Goal: Task Accomplishment & Management: Complete application form

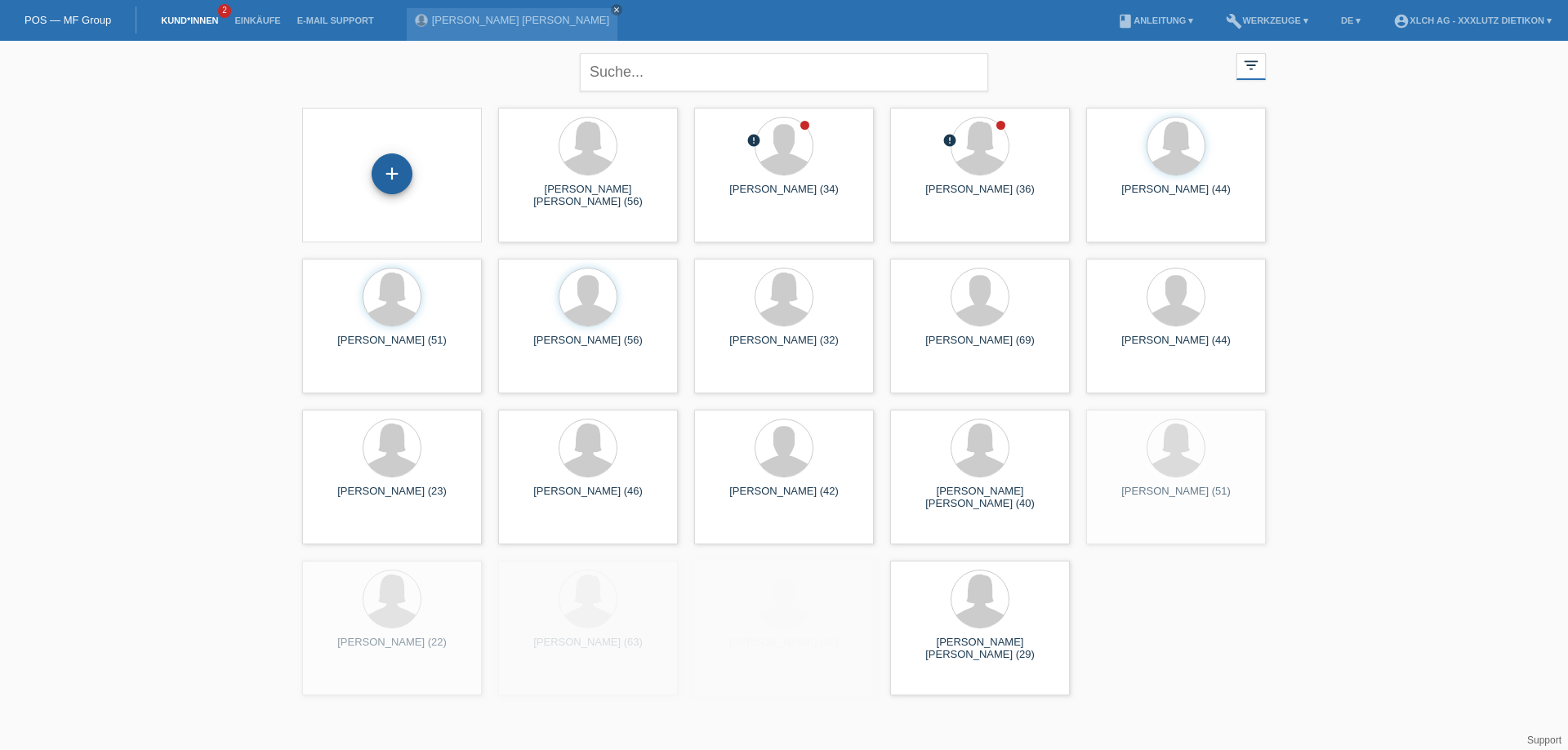
click at [401, 169] on div "+" at bounding box center [392, 174] width 41 height 41
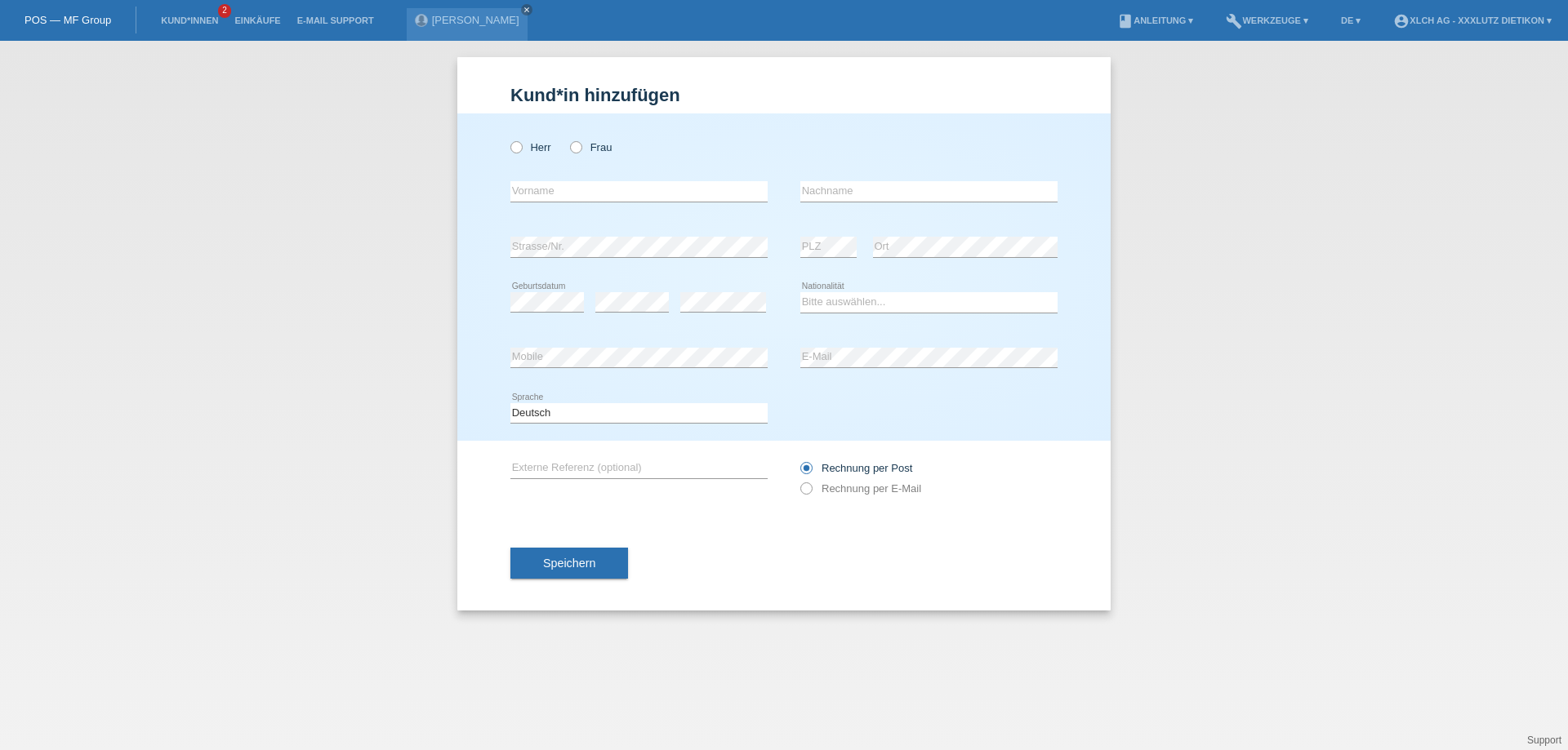
click at [568, 147] on div "Herr Frau" at bounding box center [639, 147] width 257 height 33
click at [567, 139] on icon at bounding box center [567, 139] width 0 height 0
click at [571, 146] on input "Frau" at bounding box center [575, 146] width 11 height 11
radio input "true"
click at [575, 190] on input "text" at bounding box center [639, 191] width 257 height 21
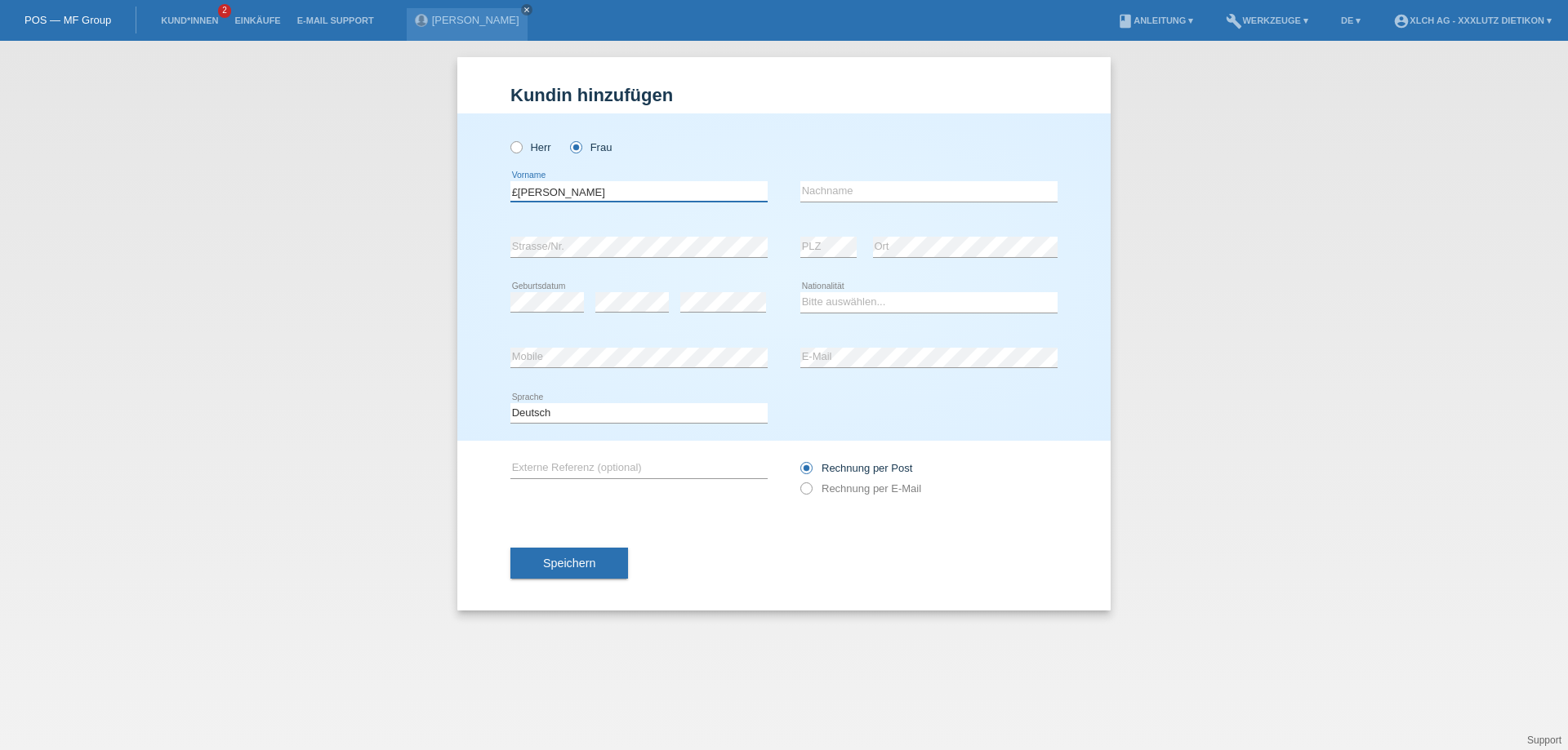
type input "£Danijela"
click at [858, 196] on input "text" at bounding box center [928, 191] width 257 height 21
type input "Lazic"
click at [809, 301] on select "Bitte auswählen... Schweiz Deutschland Liechtenstein Österreich ------------ Af…" at bounding box center [928, 302] width 257 height 20
select select "CH"
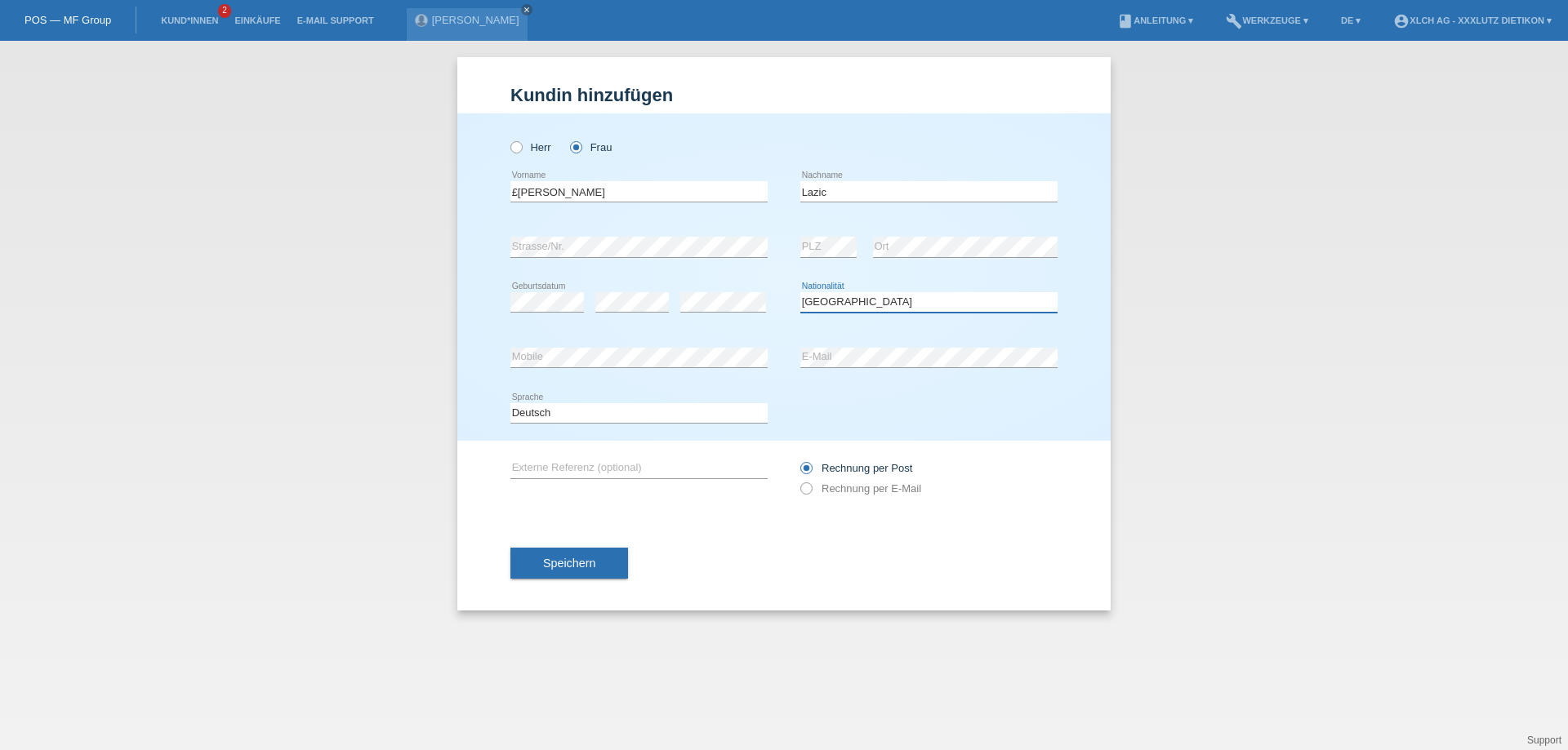
click at [800, 292] on select "Bitte auswählen... Schweiz Deutschland Liechtenstein Österreich ------------ Af…" at bounding box center [928, 302] width 257 height 20
click at [521, 193] on input "£Danijela" at bounding box center [639, 191] width 257 height 21
type input "Danijela"
click at [798, 480] on icon at bounding box center [798, 480] width 0 height 0
click at [806, 490] on input "Rechnung per E-Mail" at bounding box center [805, 492] width 11 height 21
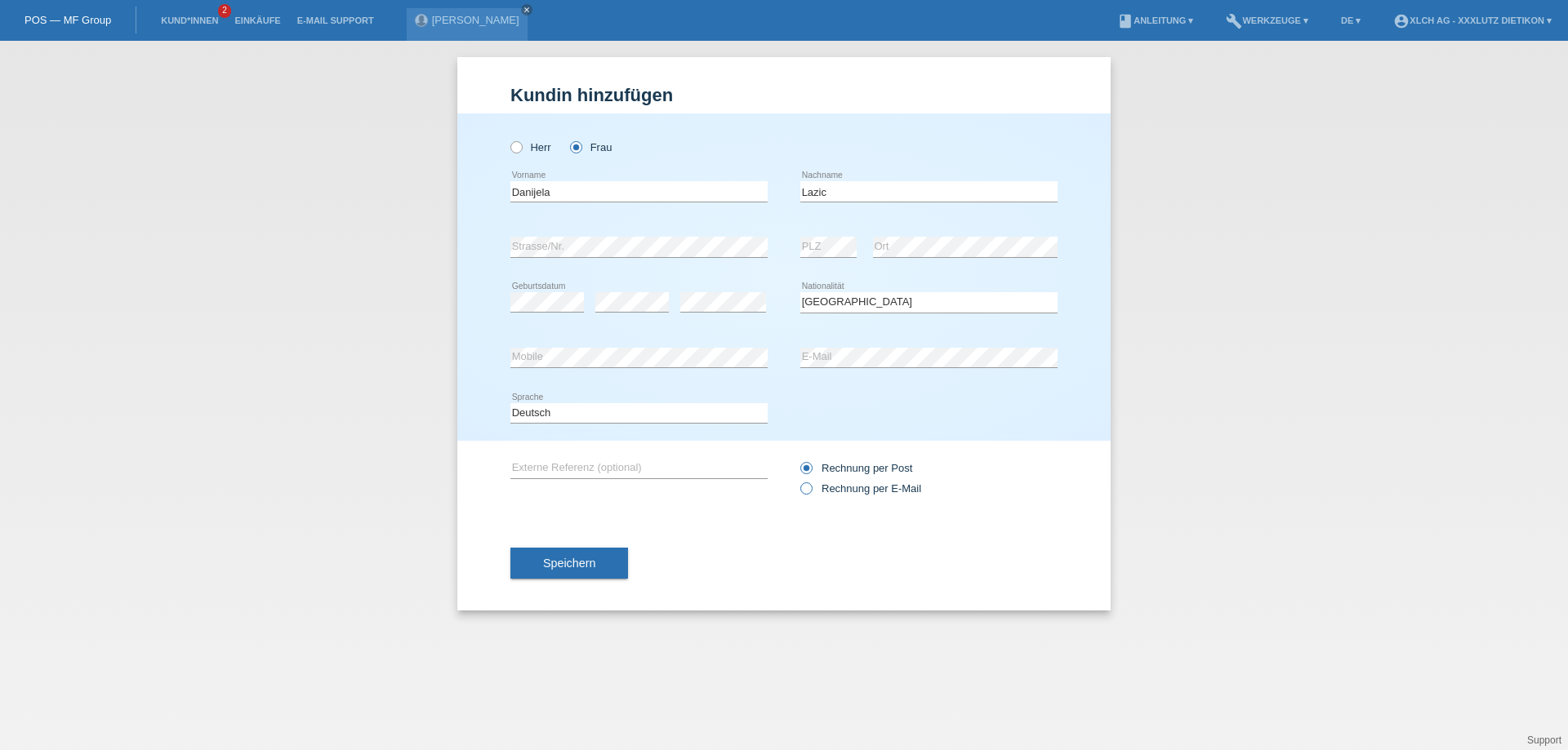
radio input "true"
click at [592, 570] on button "Speichern" at bounding box center [569, 563] width 117 height 31
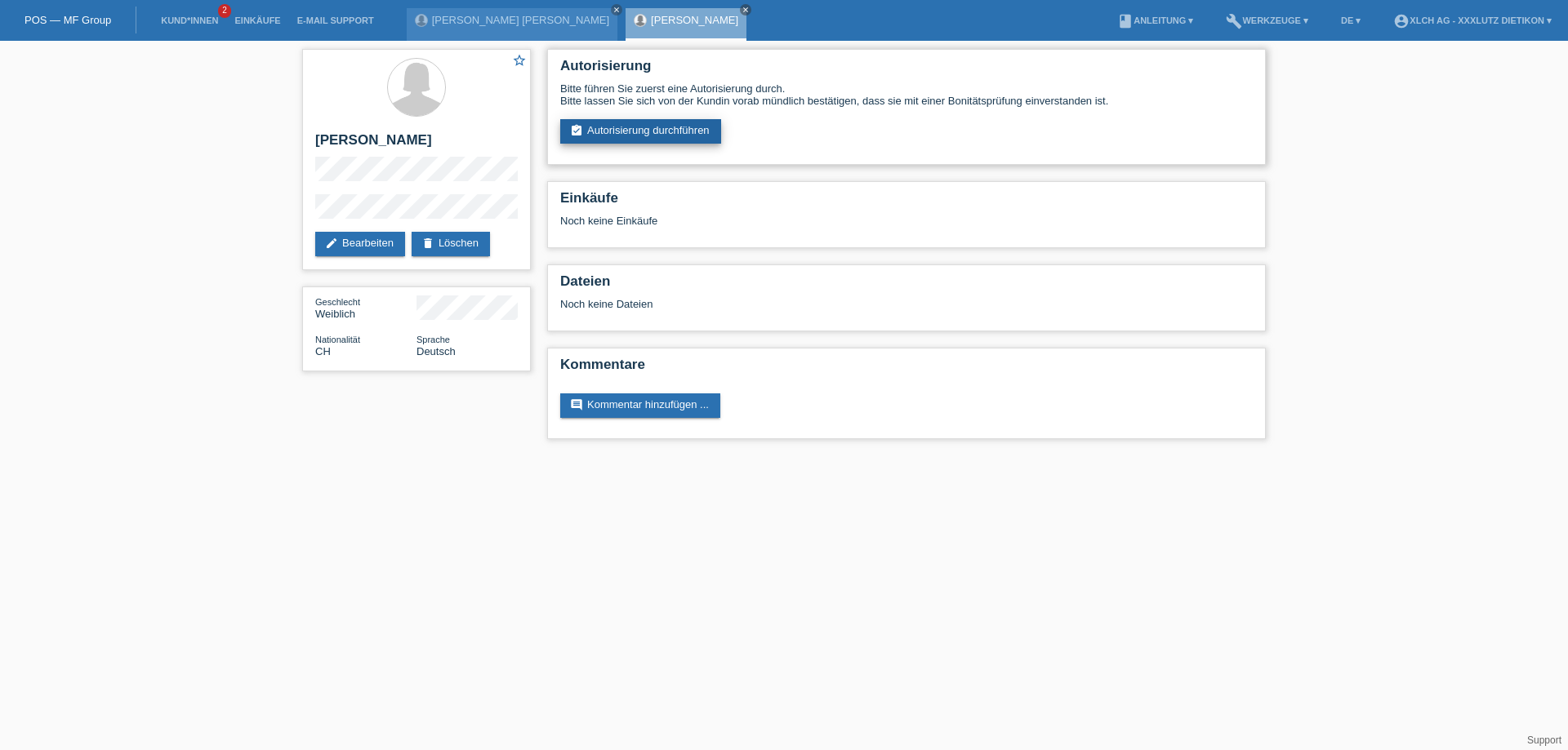
click at [661, 124] on link "assignment_turned_in Autorisierung durchführen" at bounding box center [641, 131] width 161 height 24
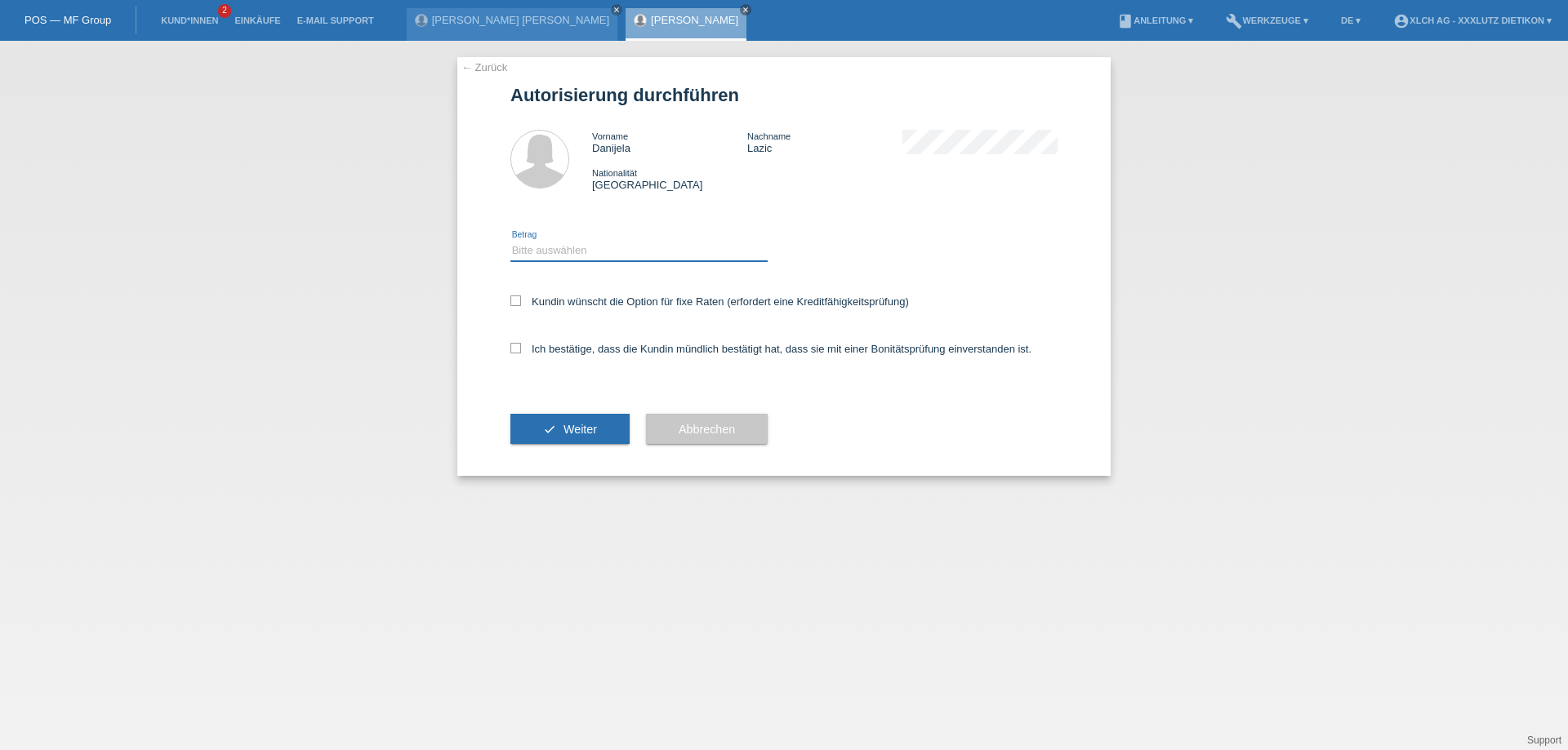
click at [562, 247] on select "Bitte auswählen CHF 1.00 - CHF 499.00 CHF 500.00 - CHF 1'999.00 CHF 2'000.00 - …" at bounding box center [639, 251] width 257 height 20
select select "3"
click at [511, 241] on select "Bitte auswählen CHF 1.00 - CHF 499.00 CHF 500.00 - CHF 1'999.00 CHF 2'000.00 - …" at bounding box center [639, 251] width 257 height 20
click at [518, 346] on icon at bounding box center [516, 348] width 11 height 11
click at [518, 346] on input "Ich bestätige, dass die Kundin mündlich bestätigt hat, dass sie mit einer Bonit…" at bounding box center [516, 348] width 11 height 11
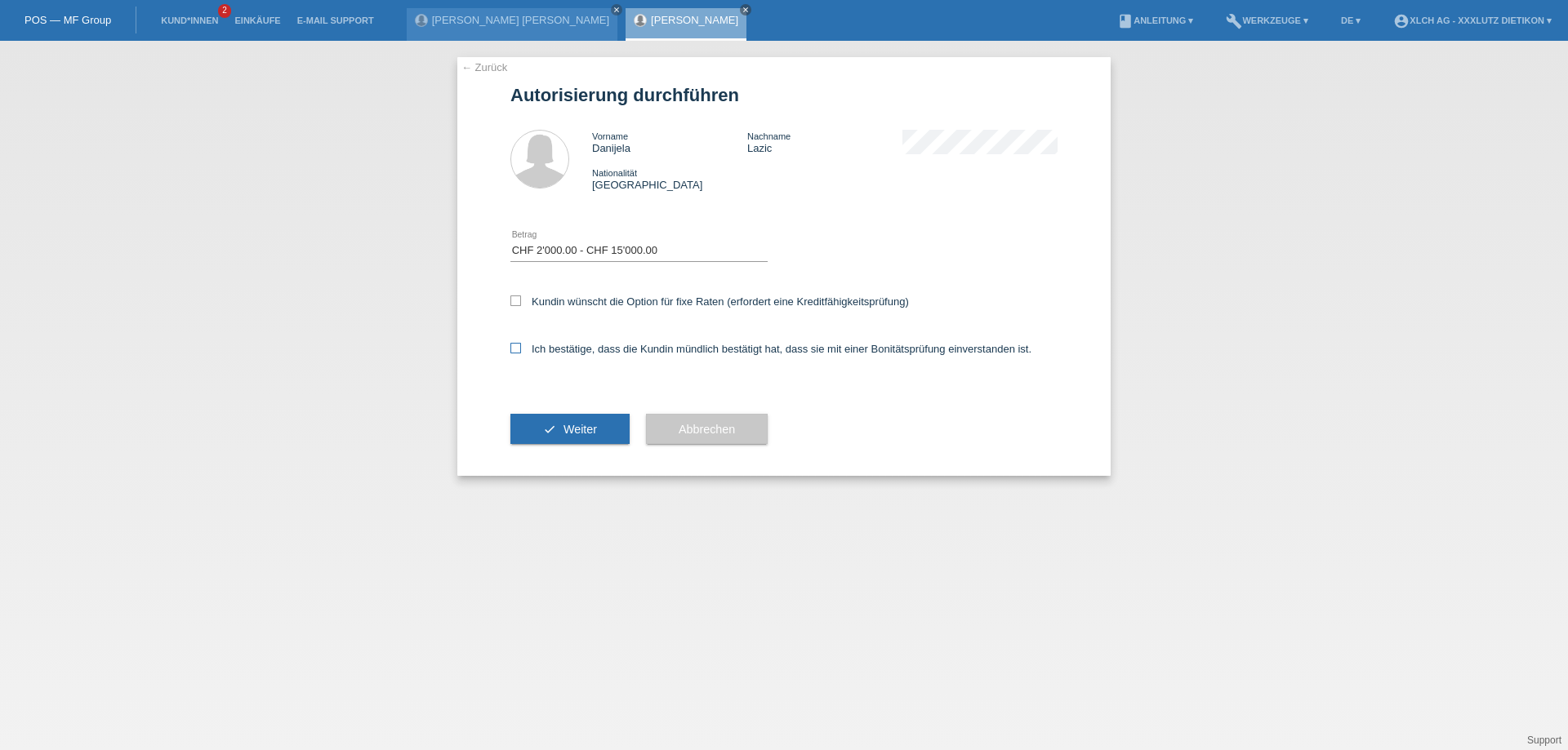
checkbox input "true"
click at [566, 430] on span "Weiter" at bounding box center [580, 430] width 33 height 13
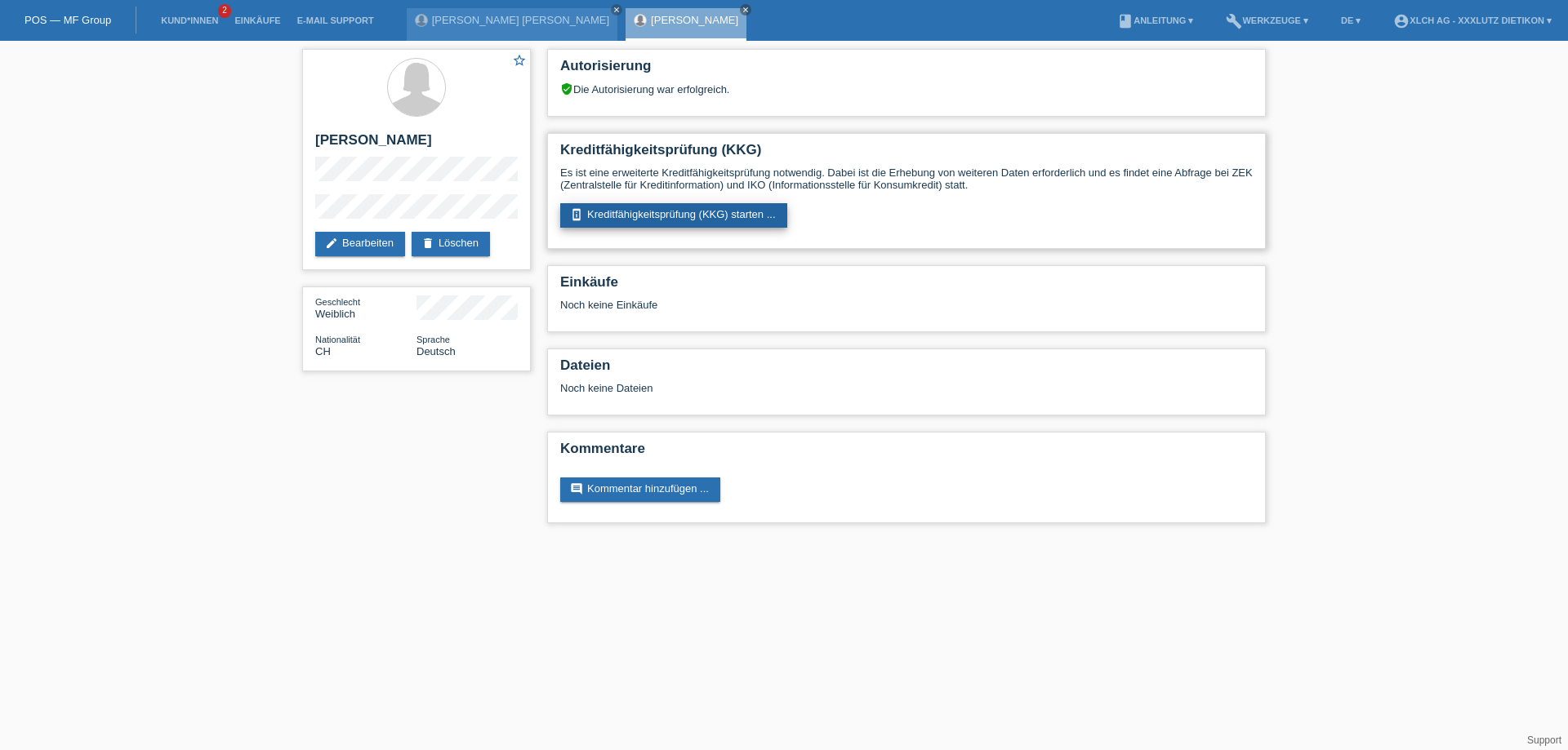
click at [650, 216] on link "perm_device_information Kreditfähigkeitsprüfung (KKG) starten ..." at bounding box center [674, 215] width 227 height 24
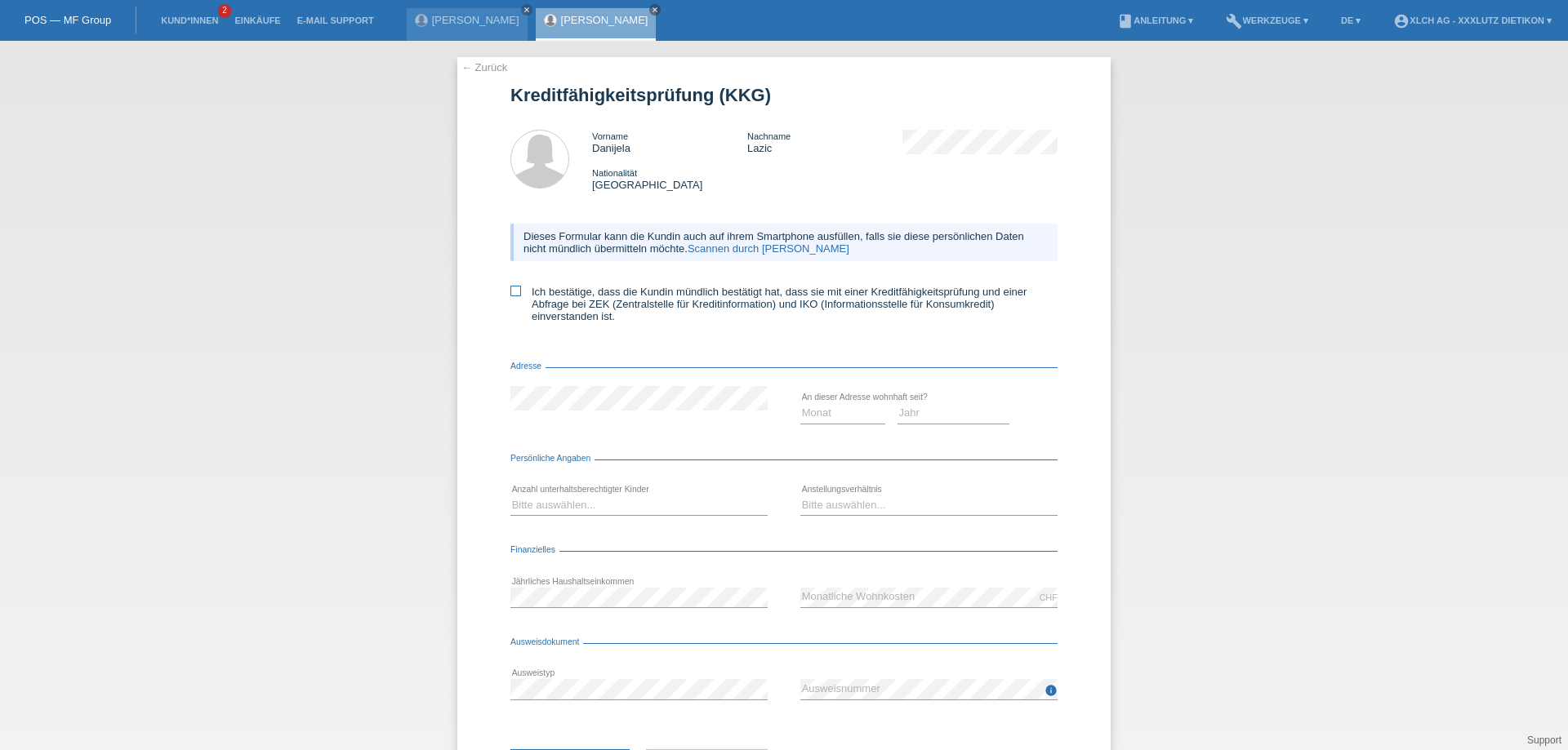
click at [512, 288] on icon at bounding box center [516, 291] width 11 height 11
click at [512, 288] on input "Ich bestätige, dass die Kundin mündlich bestätigt hat, dass sie mit einer Kredi…" at bounding box center [516, 291] width 11 height 11
checkbox input "true"
click at [816, 407] on select "Monat 01 02 03 04 05 06 07 08 09 10" at bounding box center [843, 413] width 85 height 20
select select "02"
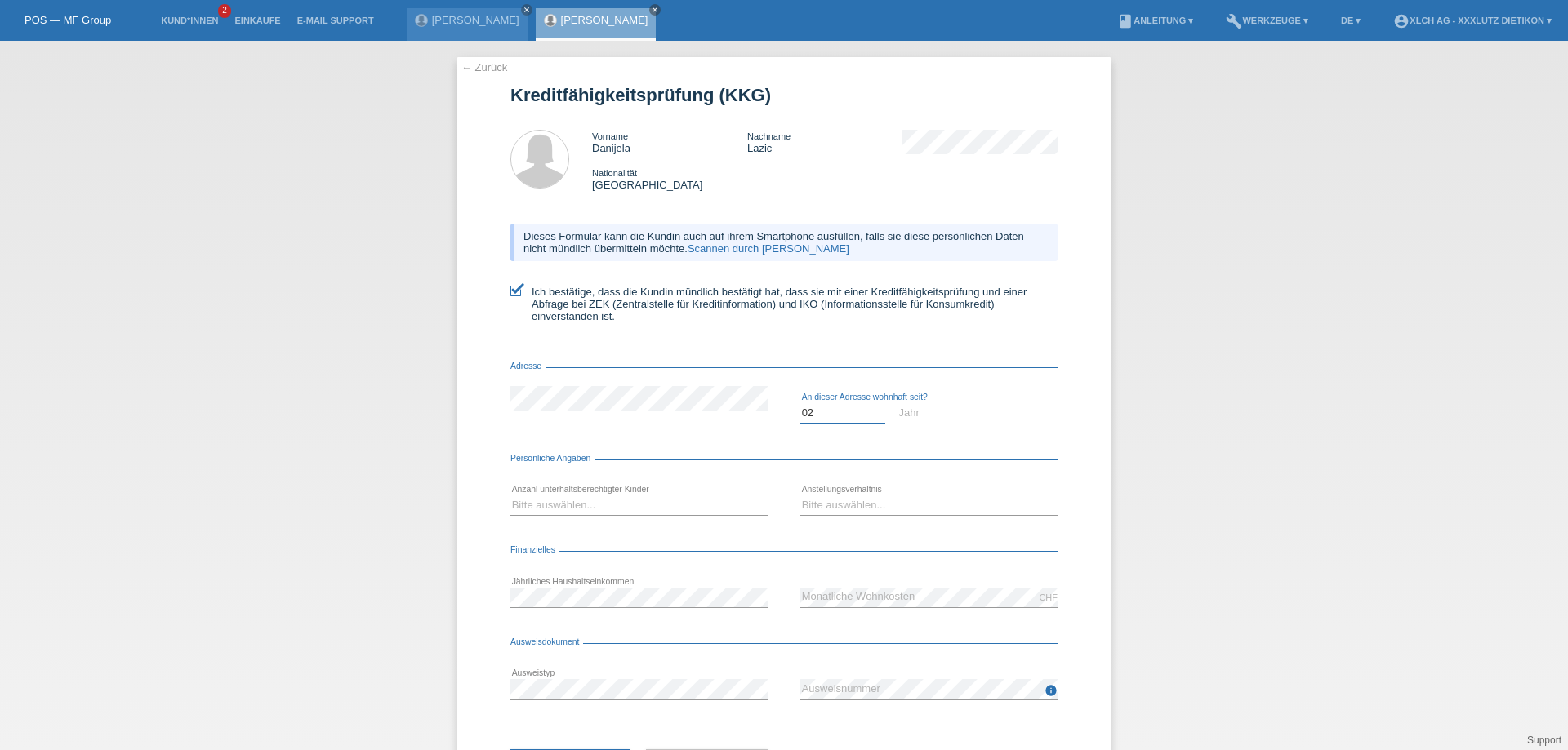
click at [800, 403] on select "Monat 01 02 03 04 05 06 07 08 09 10" at bounding box center [843, 413] width 85 height 20
click at [902, 409] on select "Jahr 2025 2024 2023 2022 2021 2020 2019 2018 2017 2016 2015 2014 2013 2012 2011…" at bounding box center [953, 413] width 112 height 20
click at [898, 403] on select "Jahr 2025 2024 2023 2022 2021 2020 2019 2018 2017 2016 2015 2014 2013 2012 2011…" at bounding box center [953, 413] width 112 height 20
click at [902, 409] on select "Jahr 2025 2024 2023 2022 2021 2020 2019 2018 2017 2016 2015 2014 2013 2012 2011…" at bounding box center [953, 413] width 112 height 20
select select "2021"
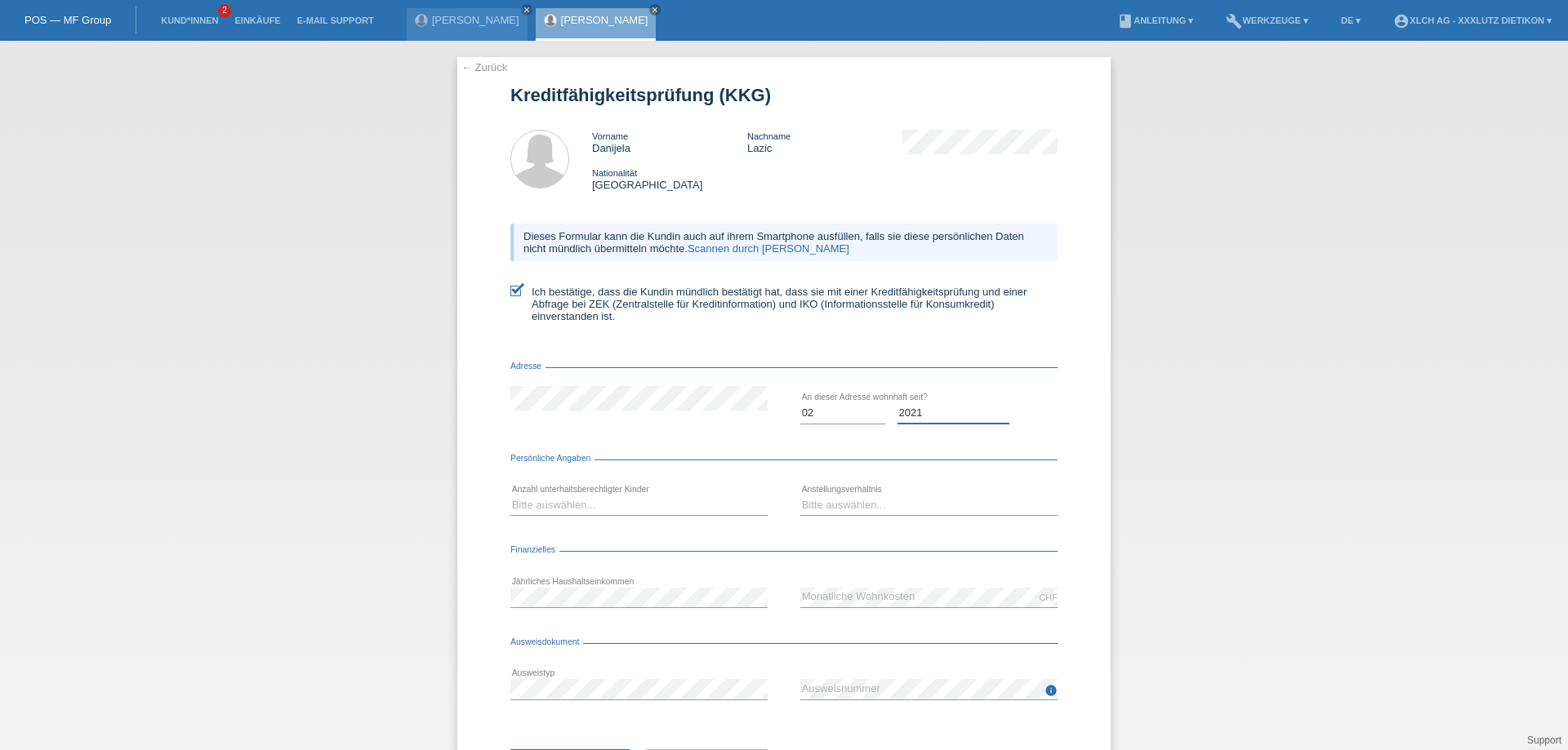
click at [898, 403] on select "Jahr 2025 2024 2023 2022 2021 2020 2019 2018 2017 2016 2015 2014 2013 2012 2011…" at bounding box center [953, 413] width 112 height 20
click at [611, 509] on select "Bitte auswählen... 0 1 2 3 4 5 6 7 8 9" at bounding box center [639, 506] width 257 height 20
select select "4"
click at [511, 496] on select "Bitte auswählen... 0 1 2 3 4 5 6 7 8 9" at bounding box center [639, 506] width 257 height 20
click at [848, 500] on select "Bitte auswählen... Unbefristet Befristet Lehrling/Student Pensioniert Nicht arb…" at bounding box center [928, 506] width 257 height 20
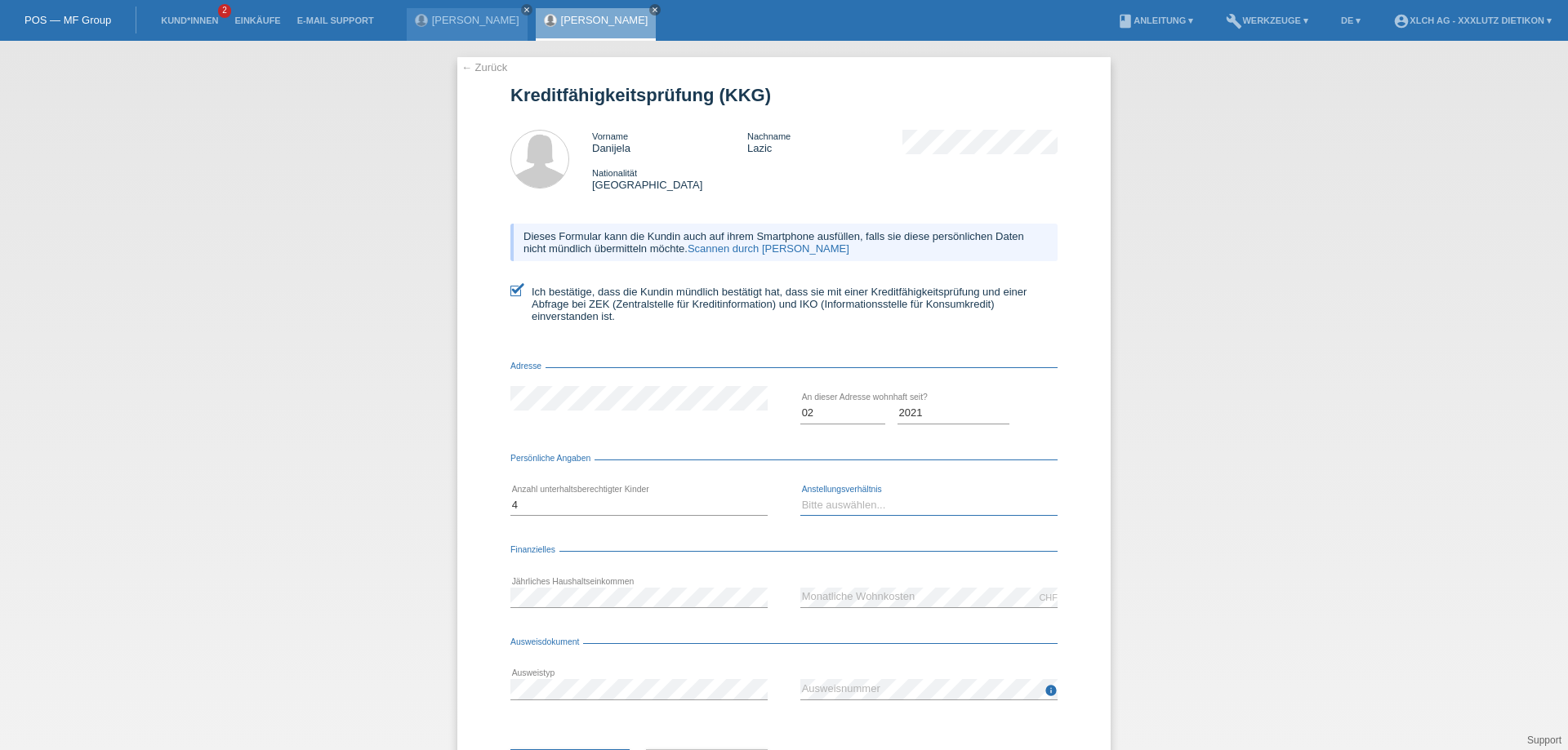
select select "UNLIMITED"
click at [800, 496] on select "Bitte auswählen... Unbefristet Befristet Lehrling/Student Pensioniert Nicht arb…" at bounding box center [928, 506] width 257 height 20
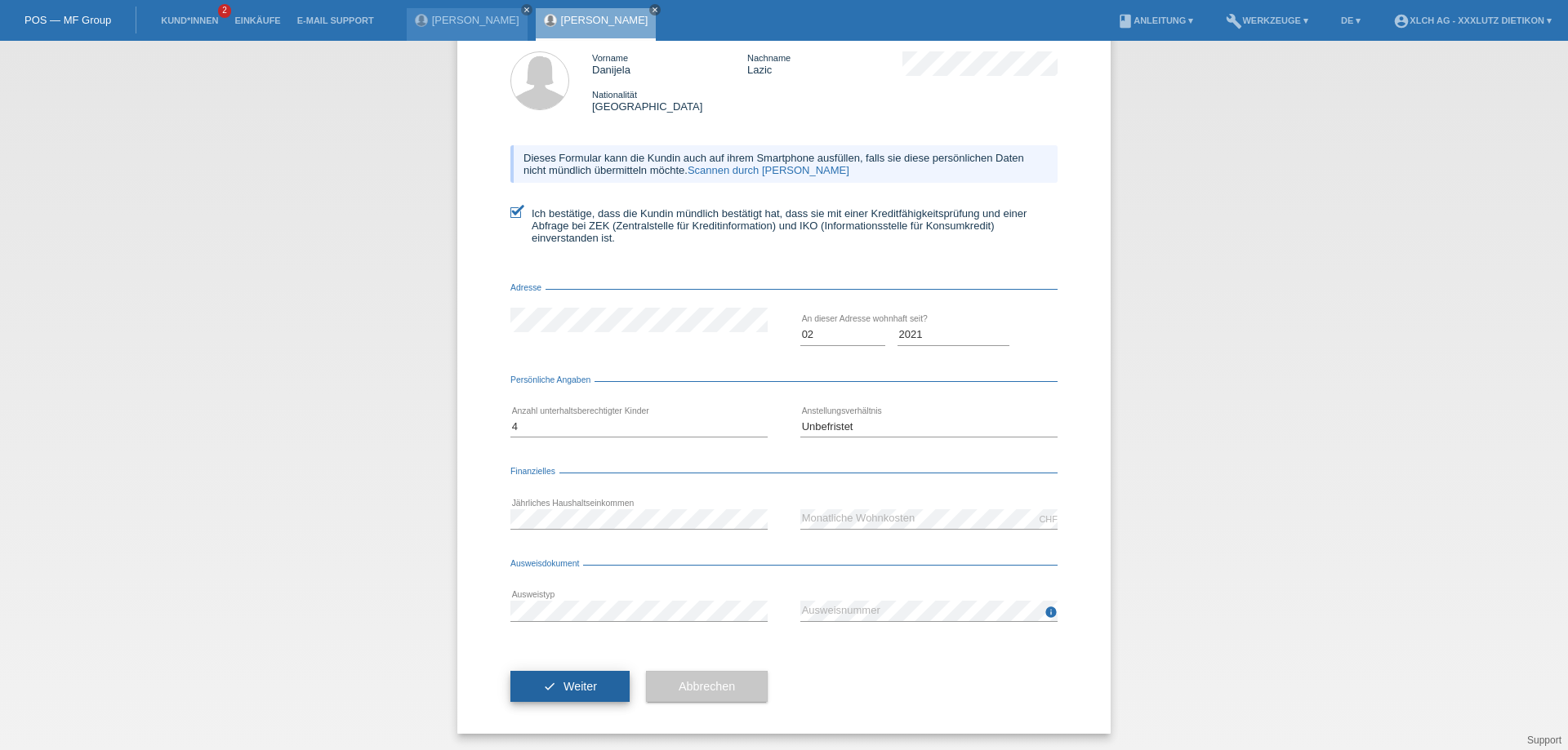
click at [583, 693] on button "check Weiter" at bounding box center [570, 686] width 119 height 31
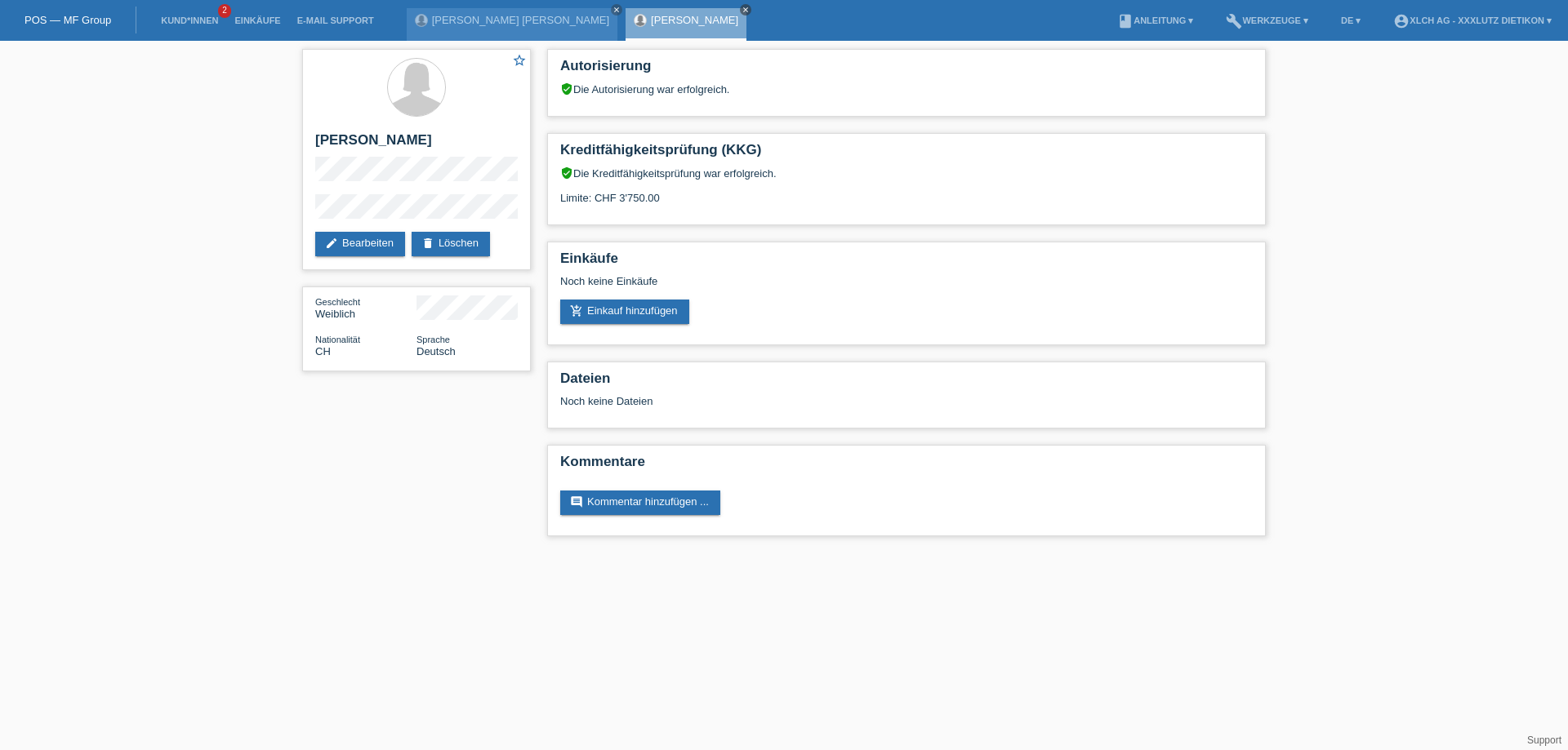
click at [741, 11] on icon "close" at bounding box center [745, 10] width 8 height 8
click at [612, 7] on icon "close" at bounding box center [616, 10] width 8 height 8
click at [180, 23] on link "Kund*innen" at bounding box center [190, 21] width 73 height 10
